Goal: Complete application form

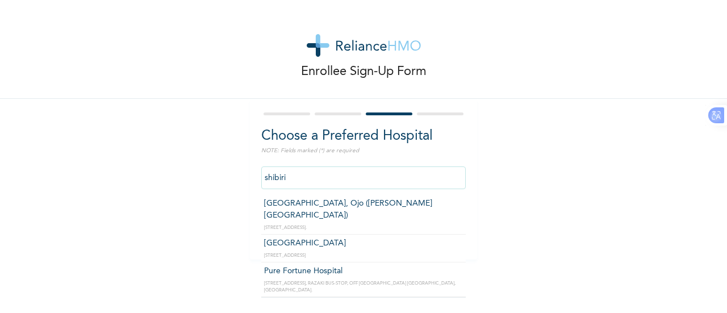
type input "[GEOGRAPHIC_DATA], Ojo ([PERSON_NAME][GEOGRAPHIC_DATA])"
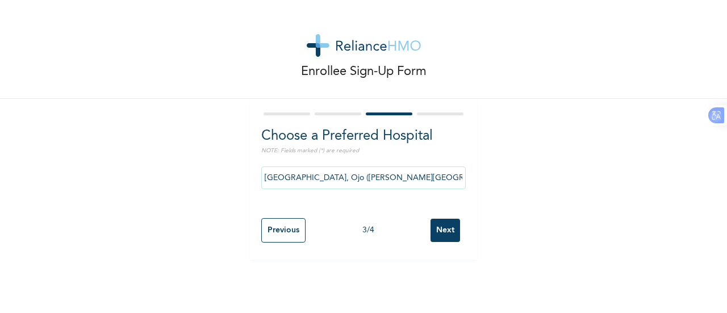
click at [440, 233] on input "Next" at bounding box center [445, 230] width 30 height 23
select select "2"
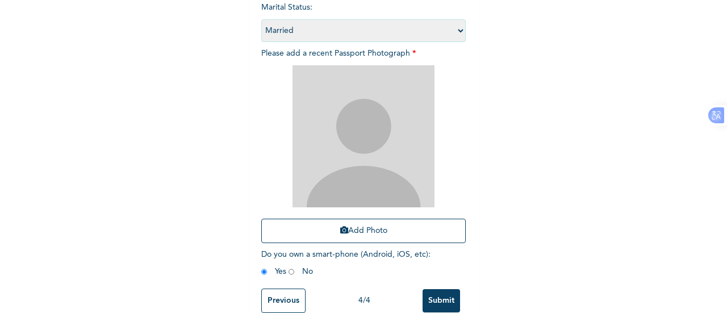
scroll to position [182, 0]
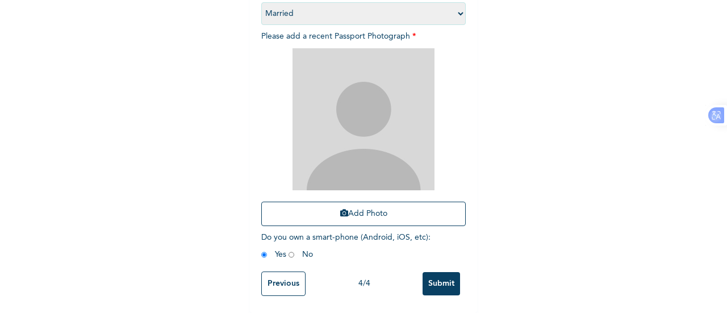
click at [437, 279] on input "Submit" at bounding box center [440, 283] width 37 height 23
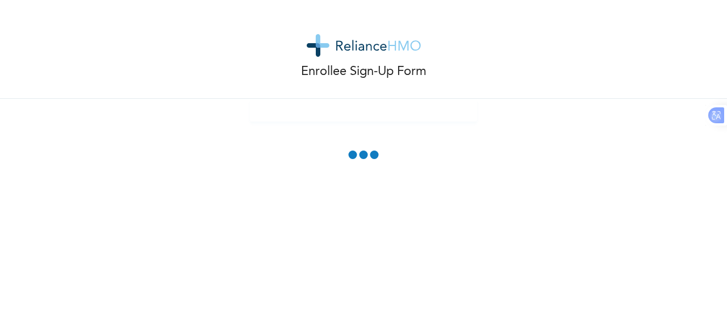
scroll to position [116, 0]
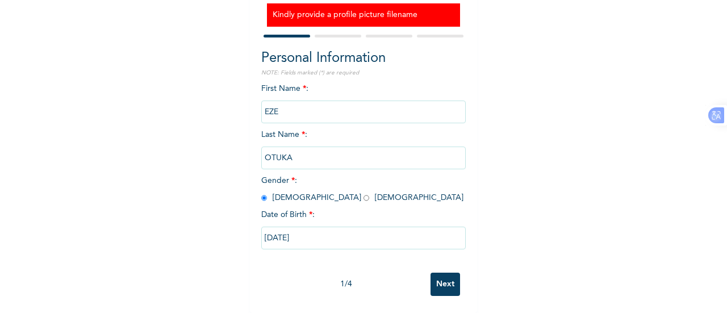
click at [439, 279] on input "Next" at bounding box center [445, 284] width 30 height 23
select select "25"
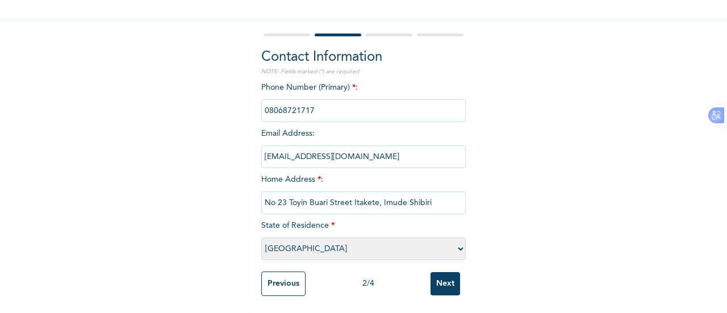
scroll to position [81, 0]
click at [439, 279] on input "Next" at bounding box center [445, 283] width 30 height 23
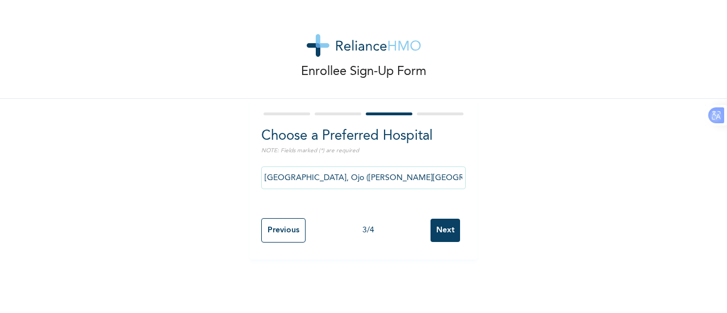
click at [433, 236] on input "Next" at bounding box center [445, 230] width 30 height 23
select select "2"
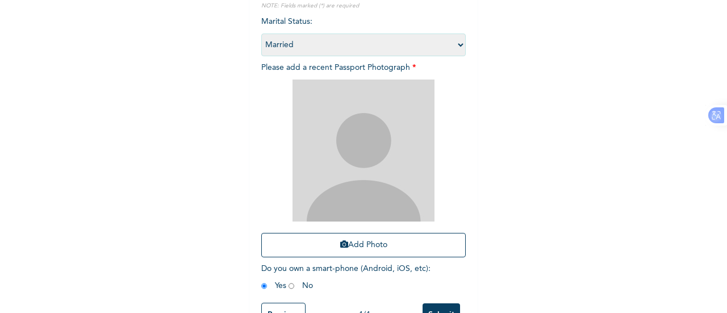
scroll to position [185, 0]
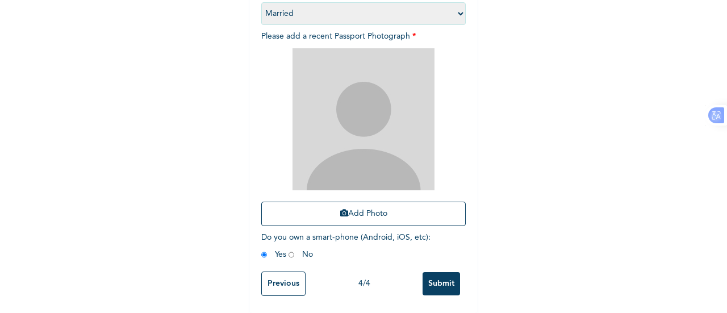
click at [427, 276] on input "Submit" at bounding box center [440, 283] width 37 height 23
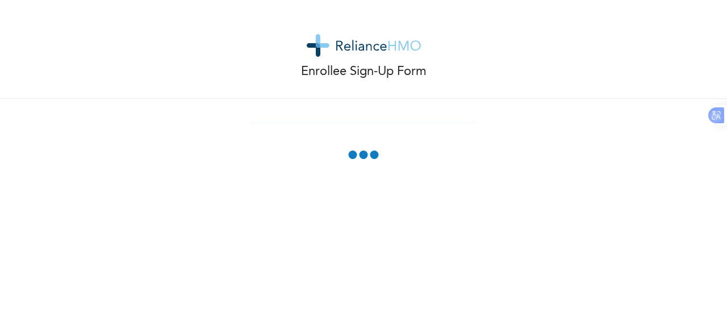
scroll to position [116, 0]
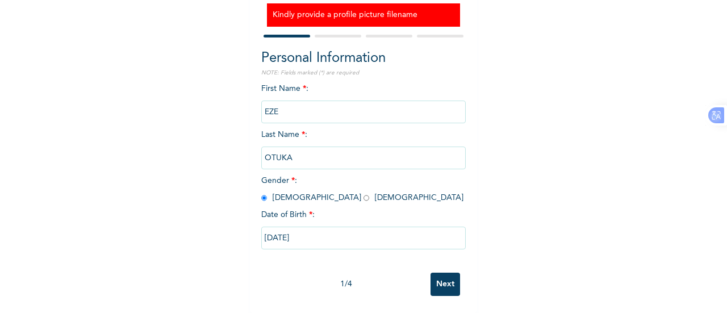
click at [433, 282] on input "Next" at bounding box center [445, 284] width 30 height 23
select select "25"
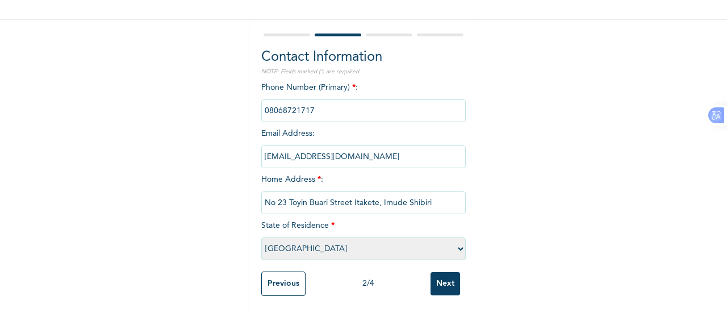
scroll to position [81, 0]
click at [433, 282] on input "Next" at bounding box center [445, 283] width 30 height 23
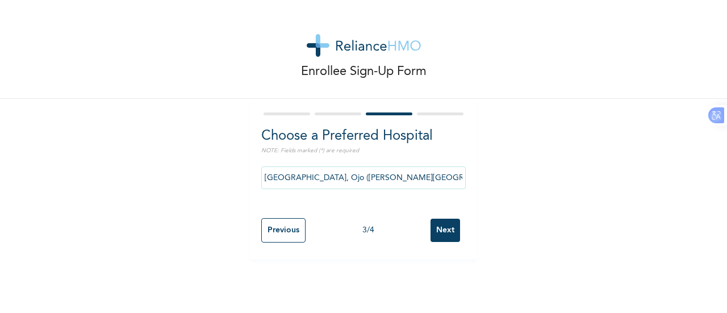
click at [438, 224] on input "Next" at bounding box center [445, 230] width 30 height 23
select select "2"
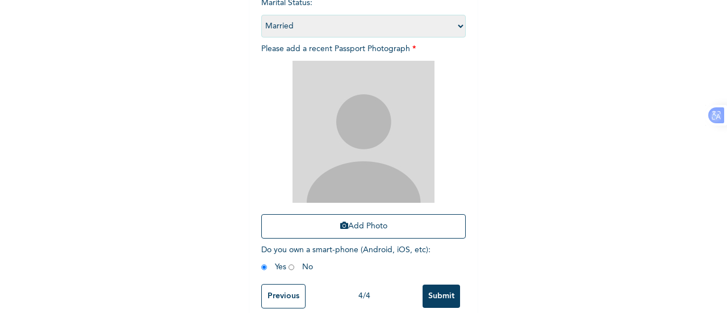
scroll to position [185, 0]
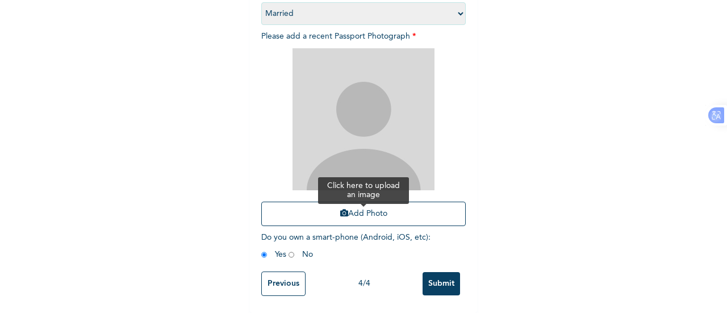
click at [345, 208] on button "Add Photo" at bounding box center [363, 214] width 204 height 24
click at [363, 74] on img at bounding box center [363, 119] width 142 height 142
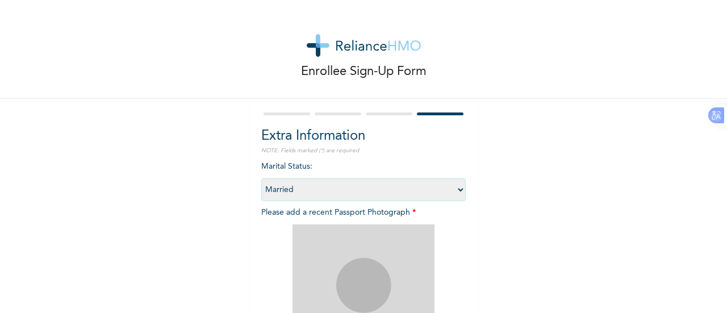
click at [404, 258] on img at bounding box center [363, 295] width 142 height 142
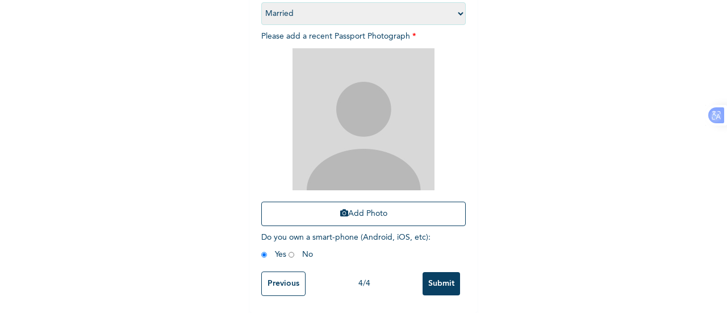
scroll to position [178, 0]
click at [367, 219] on button "Add Photo" at bounding box center [363, 214] width 204 height 24
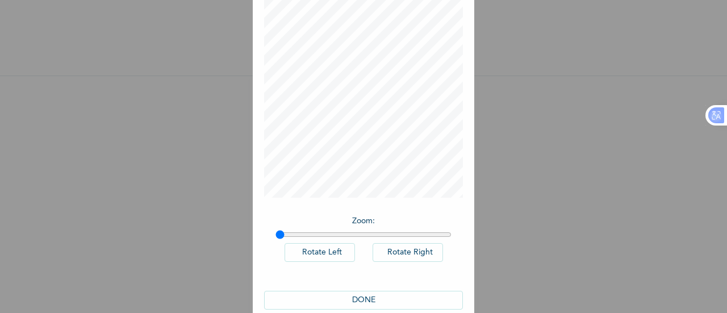
scroll to position [83, 0]
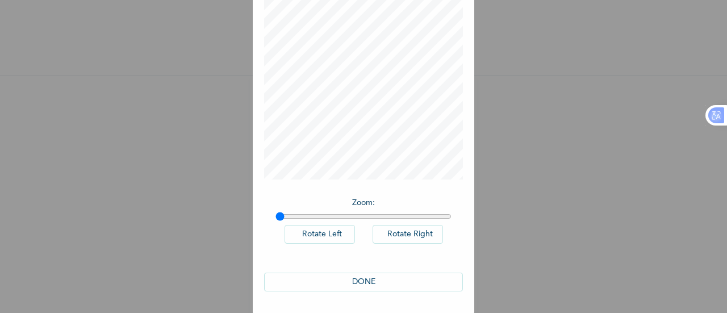
click at [371, 283] on button "DONE" at bounding box center [363, 282] width 199 height 19
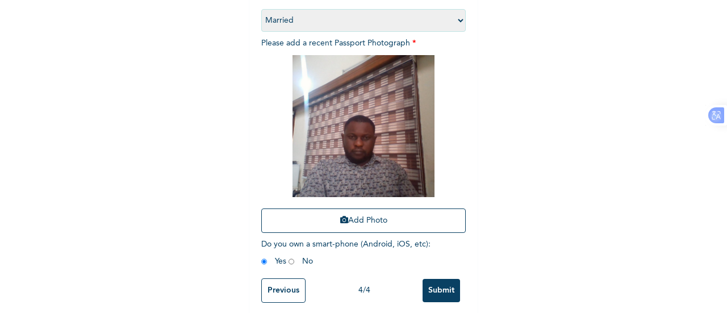
scroll to position [185, 0]
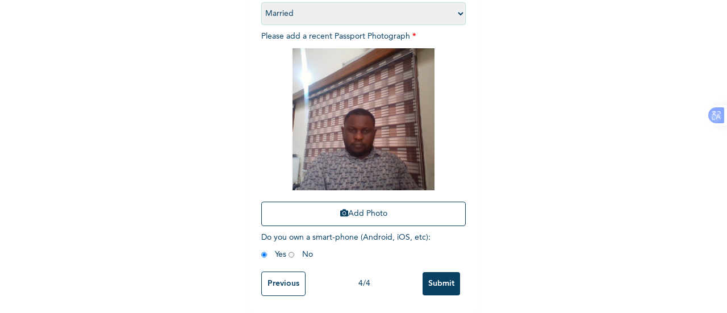
click at [443, 274] on input "Submit" at bounding box center [440, 283] width 37 height 23
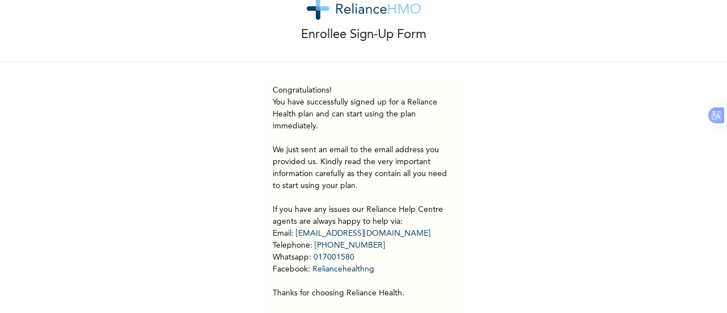
scroll to position [78, 0]
